Goal: Task Accomplishment & Management: Use online tool/utility

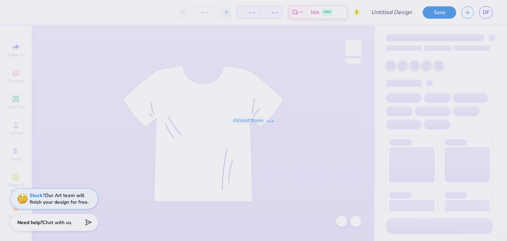
type input "ZTA philo"
type input "24"
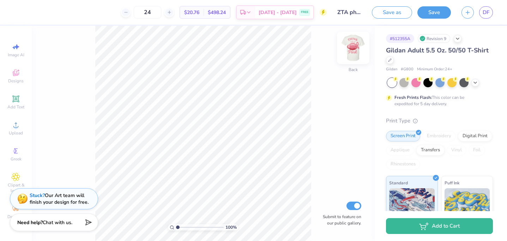
click at [356, 48] on img at bounding box center [353, 48] width 28 height 28
click at [478, 21] on div "Save as Save DF" at bounding box center [439, 12] width 135 height 25
click at [485, 11] on span "DF" at bounding box center [485, 12] width 7 height 8
click at [352, 47] on img at bounding box center [353, 48] width 28 height 28
click at [34, 13] on div at bounding box center [32, 12] width 10 height 10
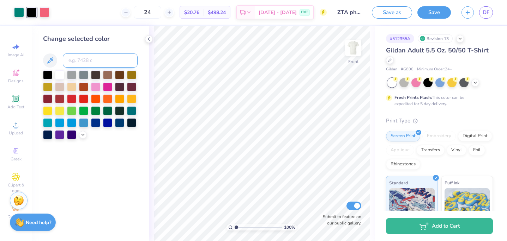
click at [85, 60] on input at bounding box center [100, 61] width 75 height 14
type input "701"
type input "703"
click at [23, 10] on div at bounding box center [19, 12] width 10 height 10
click at [78, 64] on input at bounding box center [100, 61] width 75 height 14
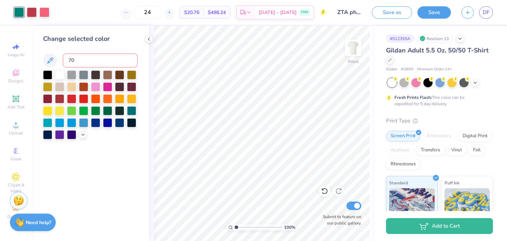
type input "701"
click at [150, 41] on icon at bounding box center [149, 39] width 6 height 6
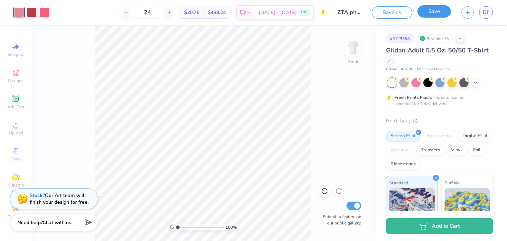
click at [431, 14] on button "Save" at bounding box center [433, 11] width 33 height 12
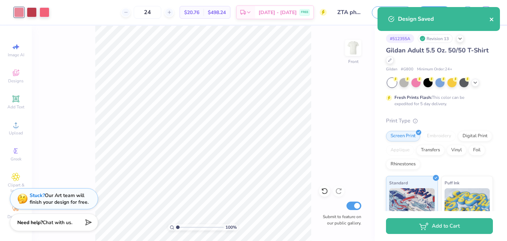
click at [492, 21] on icon "close" at bounding box center [491, 20] width 5 height 6
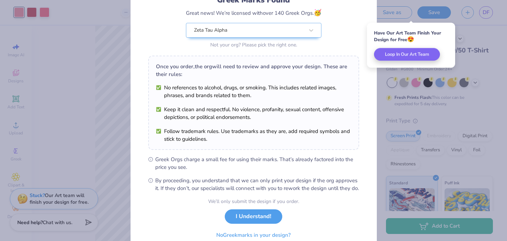
scroll to position [88, 0]
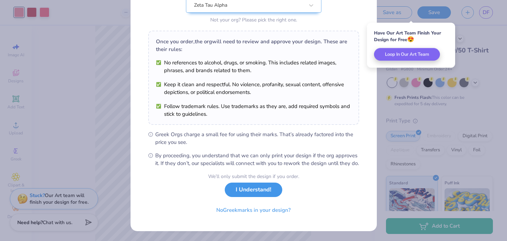
click at [261, 186] on button "I Understand!" at bounding box center [253, 190] width 57 height 14
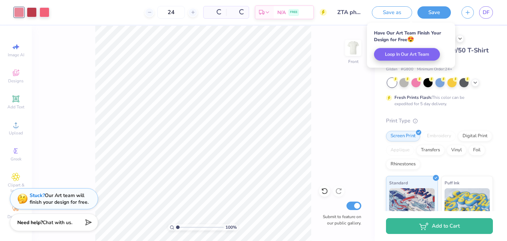
scroll to position [0, 0]
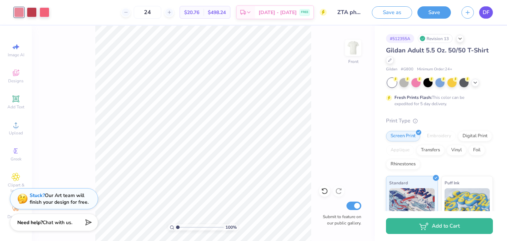
click at [482, 14] on span "DF" at bounding box center [485, 12] width 7 height 8
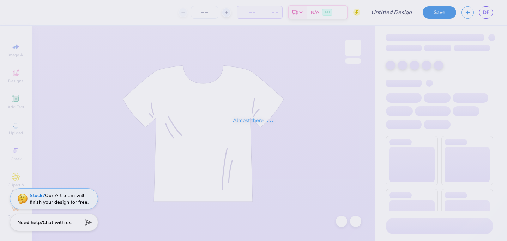
type input "Zeta Parke Grey"
type input "50"
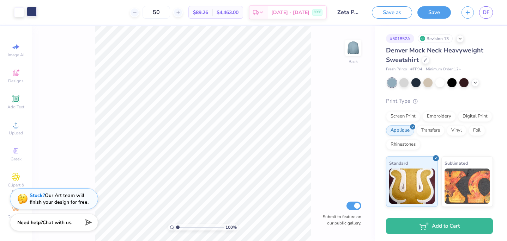
click at [33, 12] on div at bounding box center [32, 12] width 10 height 10
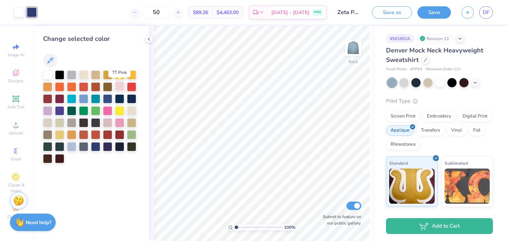
click at [119, 90] on div at bounding box center [119, 86] width 9 height 9
click at [71, 125] on div at bounding box center [71, 122] width 9 height 9
click at [74, 78] on div at bounding box center [71, 74] width 9 height 9
click at [85, 149] on div at bounding box center [83, 146] width 9 height 9
click at [149, 38] on polyline at bounding box center [148, 39] width 1 height 3
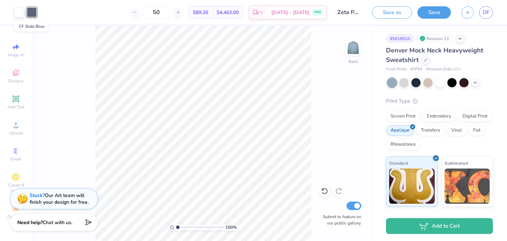
click at [36, 13] on div at bounding box center [32, 12] width 10 height 10
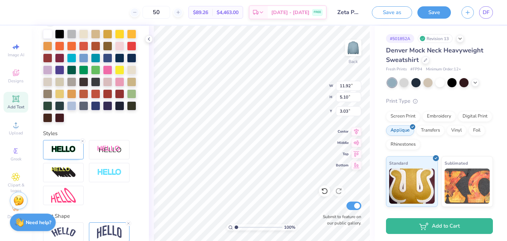
scroll to position [220, 0]
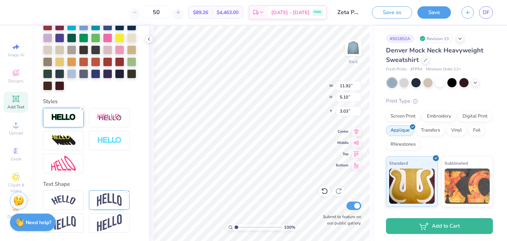
click at [70, 119] on img at bounding box center [63, 118] width 25 height 8
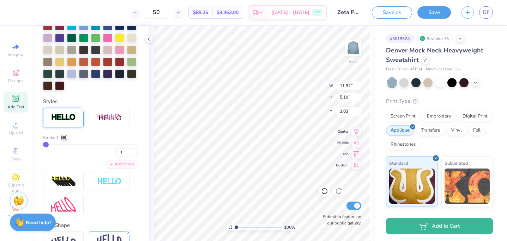
type input "2"
type input "3"
type input "12.05"
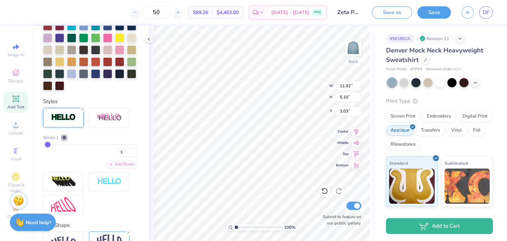
type input "5.23"
type input "2.97"
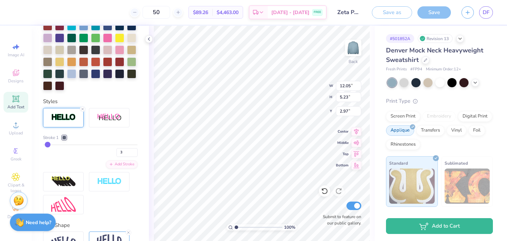
drag, startPoint x: 44, startPoint y: 147, endPoint x: 48, endPoint y: 148, distance: 3.9
click at [48, 148] on div "3" at bounding box center [90, 151] width 94 height 13
type input "2"
type input "1"
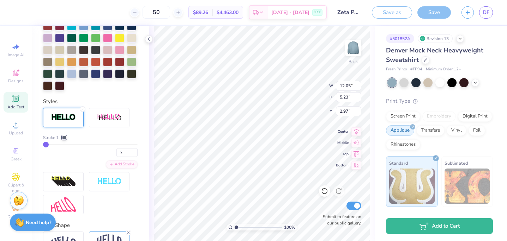
type input "1"
click at [46, 146] on input "range" at bounding box center [90, 145] width 94 height 1
type input "11.92"
type input "5.10"
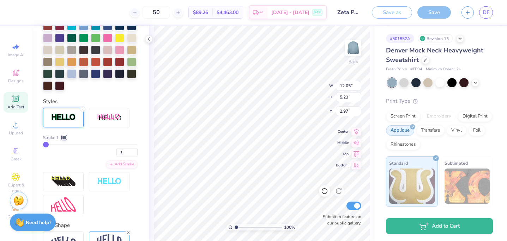
type input "3.03"
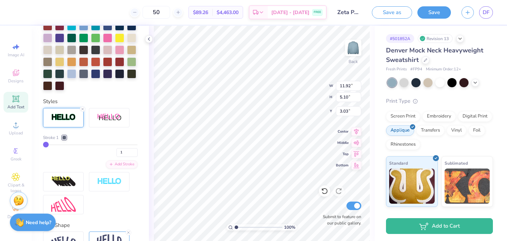
type input "2"
click at [47, 145] on input "range" at bounding box center [90, 145] width 94 height 1
type input "11.98"
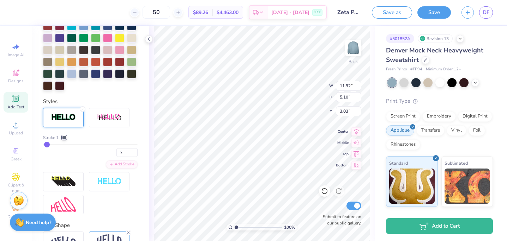
type input "5.16"
type input "3.00"
click at [58, 164] on div "Stroke 1 2 Add Stroke" at bounding box center [90, 152] width 94 height 34
click at [484, 14] on span "DF" at bounding box center [485, 12] width 7 height 8
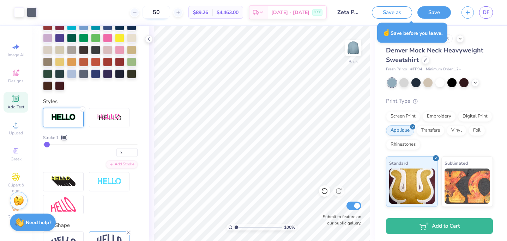
click at [170, 15] on input "50" at bounding box center [155, 12] width 27 height 13
type input "5"
type input "36"
click at [486, 11] on span "DF" at bounding box center [485, 12] width 7 height 8
click at [476, 78] on div at bounding box center [439, 82] width 105 height 9
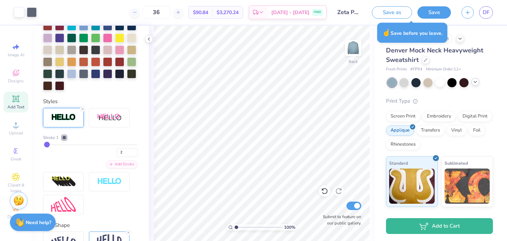
click at [476, 80] on icon at bounding box center [475, 82] width 6 height 6
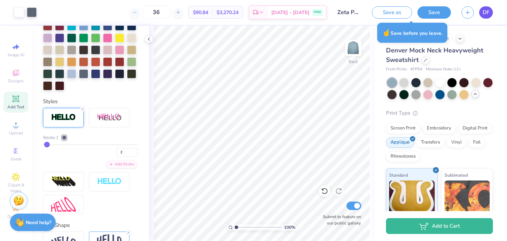
click at [486, 13] on span "DF" at bounding box center [485, 12] width 7 height 8
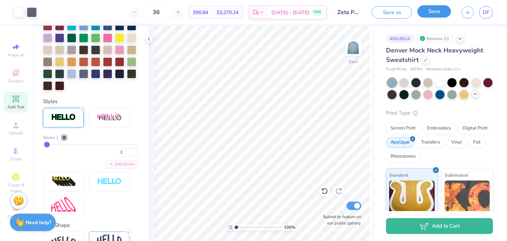
click at [427, 16] on button "Save" at bounding box center [433, 11] width 33 height 12
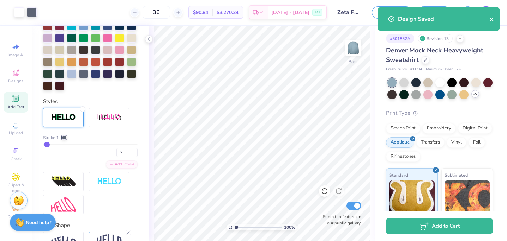
click at [492, 18] on icon "close" at bounding box center [491, 20] width 4 height 4
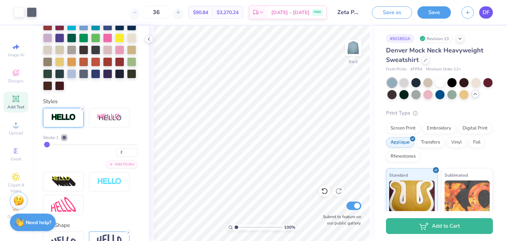
click at [489, 13] on link "DF" at bounding box center [486, 12] width 14 height 12
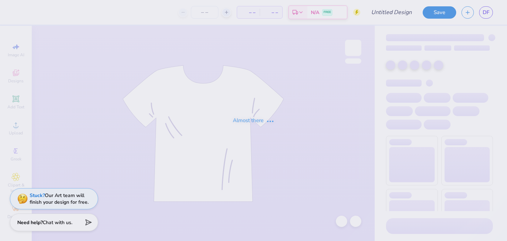
type input "[PERSON_NAME]"
type input "100"
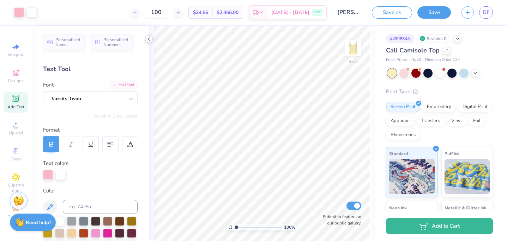
click at [148, 40] on icon at bounding box center [149, 39] width 6 height 6
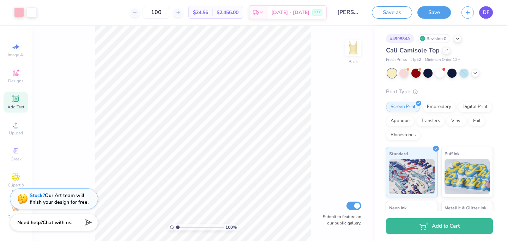
click at [490, 14] on link "DF" at bounding box center [486, 12] width 14 height 12
